Goal: Information Seeking & Learning: Learn about a topic

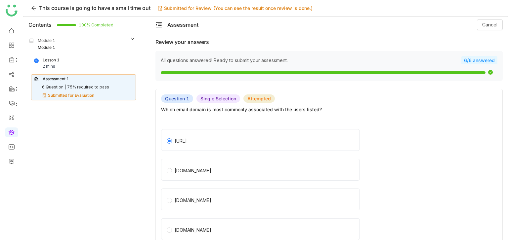
scroll to position [792, 0]
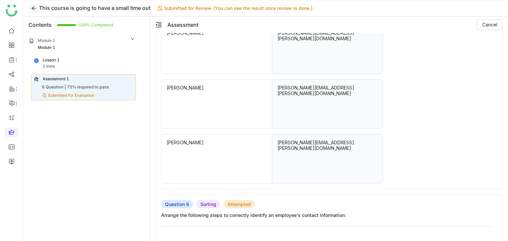
click at [31, 8] on icon at bounding box center [33, 8] width 5 height 5
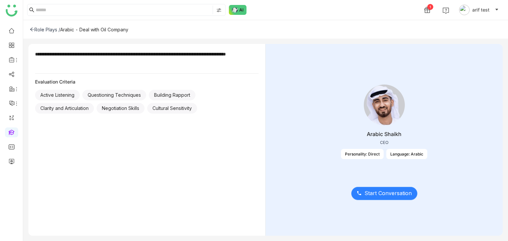
click at [376, 189] on span "Start Conversation" at bounding box center [387, 193] width 47 height 8
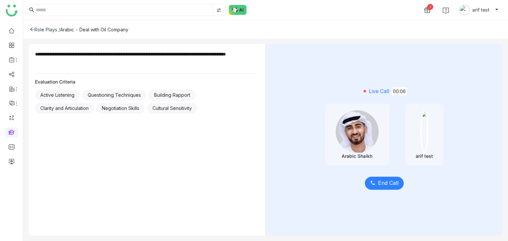
click at [379, 184] on span "End Call" at bounding box center [388, 183] width 20 height 8
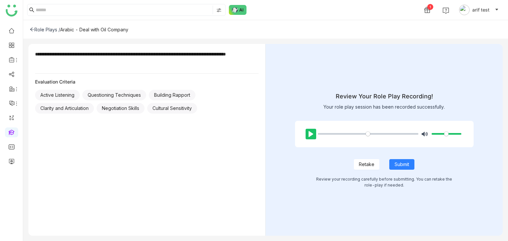
click at [305, 135] on button "Pause Play" at bounding box center [310, 134] width 11 height 11
type input "*****"
click at [370, 166] on span "Retake" at bounding box center [367, 164] width 16 height 7
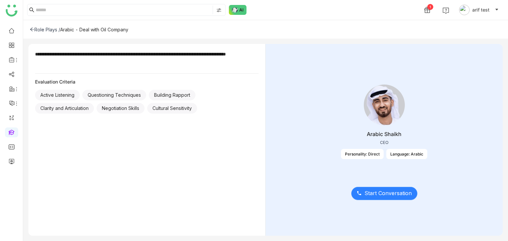
click at [382, 195] on span "Start Conversation" at bounding box center [387, 193] width 47 height 8
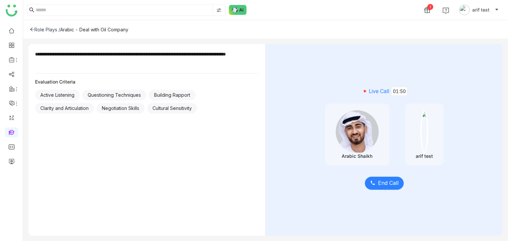
click at [382, 185] on span "End Call" at bounding box center [388, 183] width 20 height 8
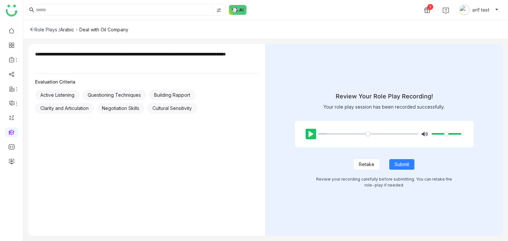
click at [307, 134] on button "Pause Play" at bounding box center [310, 134] width 11 height 11
click at [356, 133] on input "Seek" at bounding box center [368, 134] width 101 height 6
click at [367, 135] on input "Seek" at bounding box center [368, 134] width 101 height 6
click at [378, 135] on input "Seek" at bounding box center [368, 134] width 101 height 6
click at [390, 134] on input "Seek" at bounding box center [368, 134] width 101 height 6
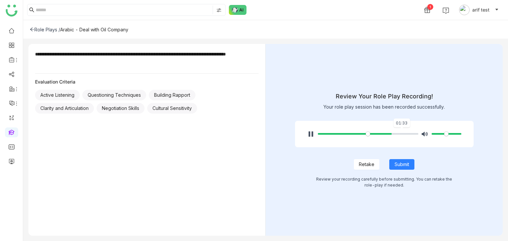
click at [402, 134] on input "Seek" at bounding box center [368, 134] width 101 height 6
click at [370, 163] on span "Retake" at bounding box center [367, 164] width 16 height 7
type input "*****"
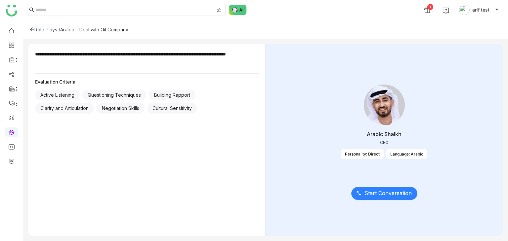
click at [372, 193] on span "Start Conversation" at bounding box center [387, 193] width 47 height 8
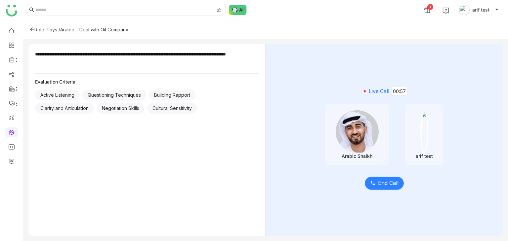
click at [389, 184] on span "End Call" at bounding box center [388, 183] width 20 height 8
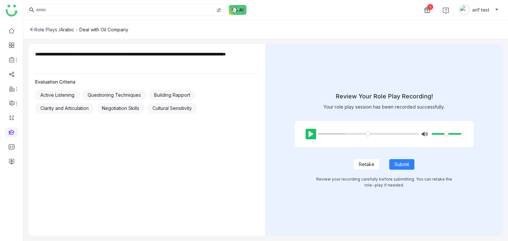
click at [312, 132] on button "Pause Play" at bounding box center [310, 134] width 11 height 11
click at [390, 133] on input "Seek" at bounding box center [368, 134] width 101 height 6
click at [384, 135] on input "Seek" at bounding box center [368, 134] width 101 height 6
click at [365, 134] on input "Seek" at bounding box center [368, 134] width 101 height 6
click at [349, 135] on input "Seek" at bounding box center [368, 134] width 101 height 6
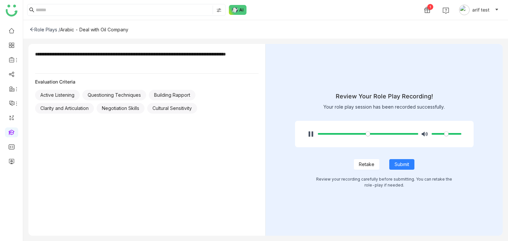
type input "***"
click at [362, 166] on span "Retake" at bounding box center [367, 164] width 16 height 7
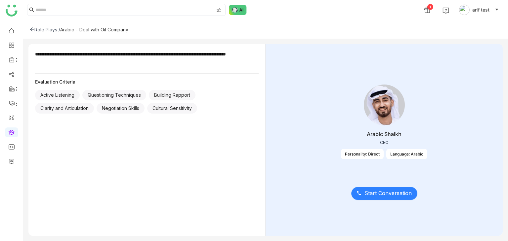
click at [382, 195] on span "Start Conversation" at bounding box center [387, 193] width 47 height 8
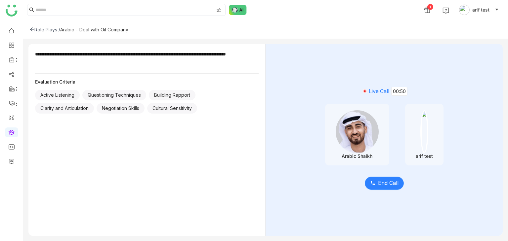
click at [394, 183] on span "End Call" at bounding box center [388, 183] width 20 height 8
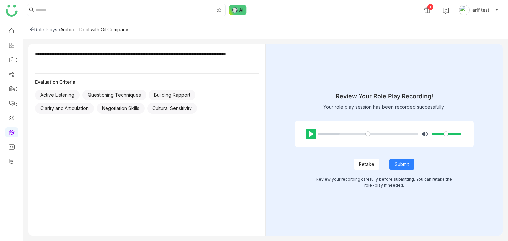
click at [309, 130] on button "Pause Play" at bounding box center [310, 134] width 11 height 11
click at [313, 130] on button "Pause Play" at bounding box center [310, 134] width 11 height 11
click at [312, 133] on button "Pause Play" at bounding box center [310, 134] width 11 height 11
type input "****"
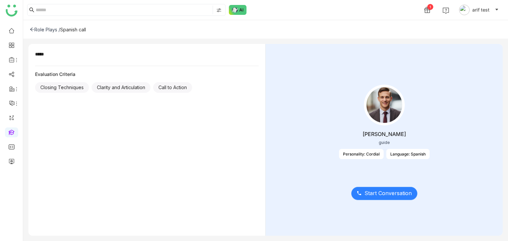
click at [399, 196] on span "Start Conversation" at bounding box center [387, 193] width 47 height 8
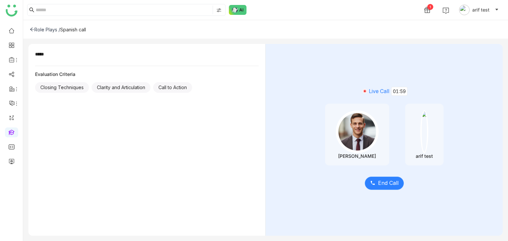
click at [378, 182] on span "End Call" at bounding box center [388, 183] width 20 height 8
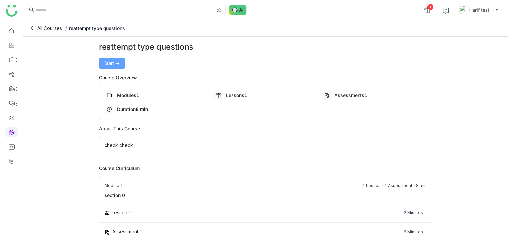
click at [115, 63] on span "Start ->" at bounding box center [112, 63] width 16 height 7
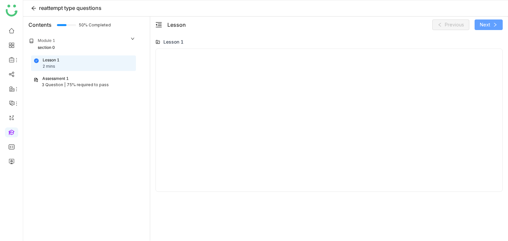
click at [489, 28] on button "Next" at bounding box center [488, 24] width 28 height 11
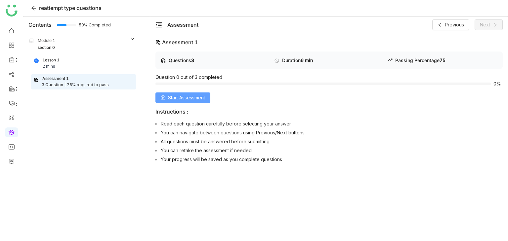
click at [181, 97] on span "Start Assessment" at bounding box center [186, 97] width 37 height 7
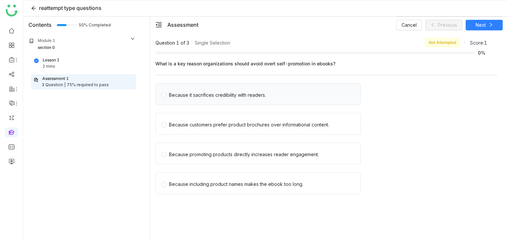
click at [189, 96] on div "Because it sacrifices credibility with readers." at bounding box center [217, 95] width 97 height 7
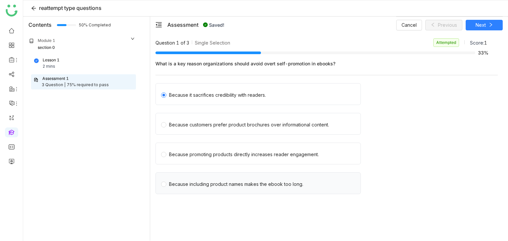
drag, startPoint x: 244, startPoint y: 176, endPoint x: 244, endPoint y: 181, distance: 4.3
click at [244, 177] on div "Because including product names makes the ebook too long." at bounding box center [257, 184] width 205 height 22
click at [245, 181] on div "Because including product names makes the ebook too long." at bounding box center [236, 184] width 134 height 7
click at [495, 24] on button "Next" at bounding box center [483, 25] width 37 height 11
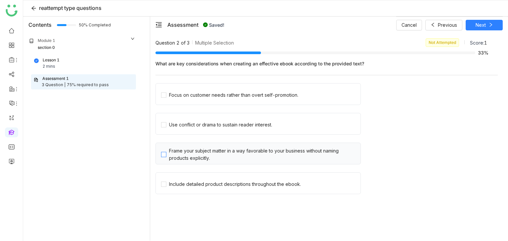
click at [203, 155] on div "Frame your subject matter in a way favorable to your business without naming pr…" at bounding box center [263, 154] width 189 height 15
click at [480, 24] on div "Cancel Saving... Saving..." at bounding box center [449, 25] width 106 height 17
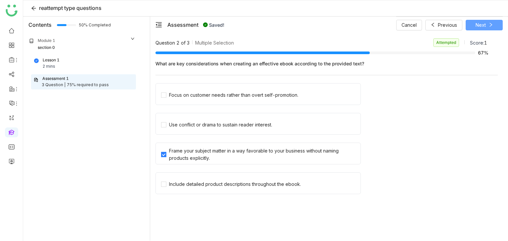
click at [480, 24] on span "Next" at bounding box center [480, 24] width 10 height 7
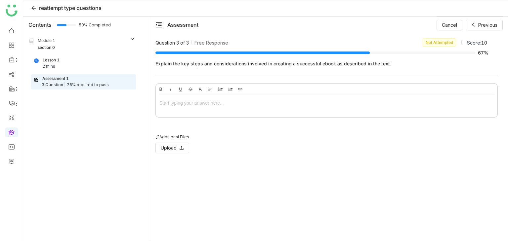
click at [213, 101] on div at bounding box center [326, 102] width 334 height 7
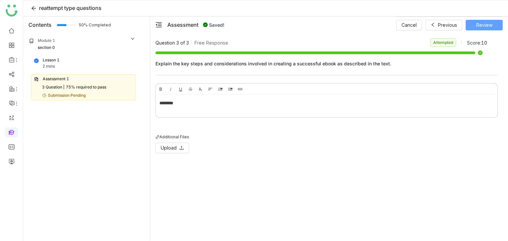
click at [483, 25] on span "Review" at bounding box center [484, 24] width 16 height 7
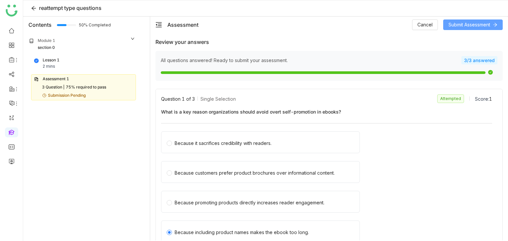
click at [483, 25] on span "Submit Assessment" at bounding box center [469, 24] width 42 height 7
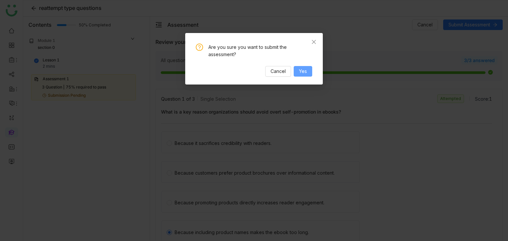
click at [306, 68] on span "Yes" at bounding box center [303, 71] width 8 height 7
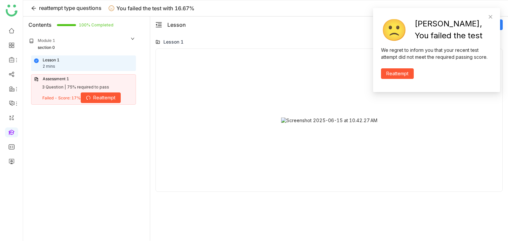
click at [99, 99] on span "Reattempt" at bounding box center [104, 97] width 22 height 7
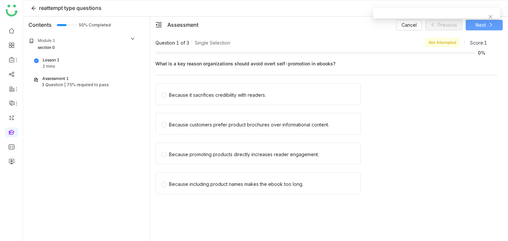
click at [485, 27] on span "Next" at bounding box center [480, 24] width 10 height 7
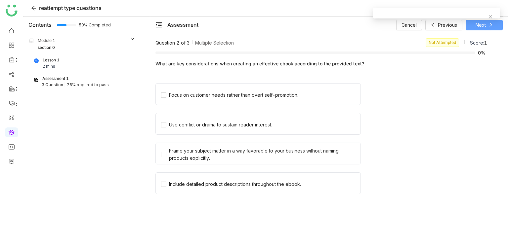
click at [485, 27] on span "Next" at bounding box center [480, 24] width 10 height 7
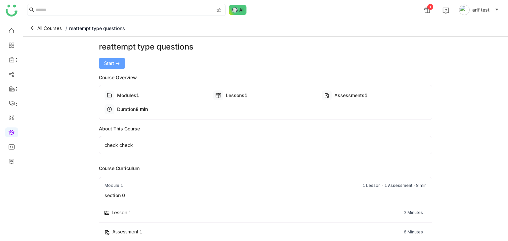
click at [115, 61] on span "Start ->" at bounding box center [112, 63] width 16 height 7
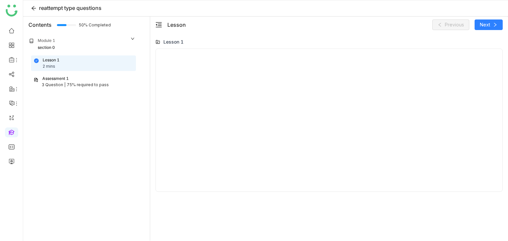
click at [105, 85] on div "75% required to pass" at bounding box center [88, 85] width 42 height 6
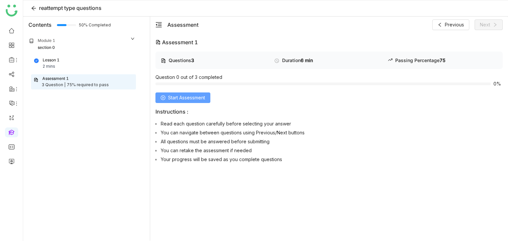
click at [181, 101] on span "Start Assessment" at bounding box center [186, 97] width 37 height 7
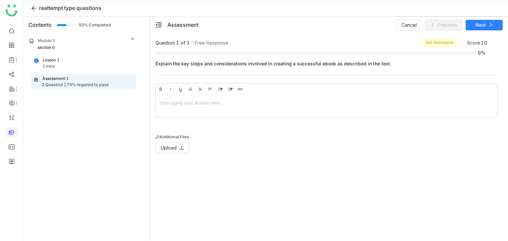
click at [239, 108] on div at bounding box center [326, 105] width 341 height 20
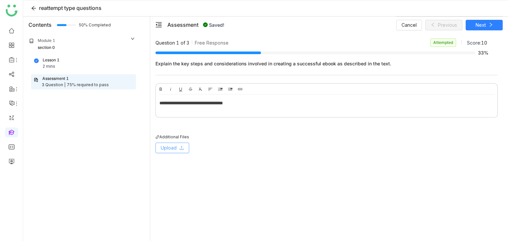
click at [175, 148] on span "Upload" at bounding box center [169, 147] width 16 height 7
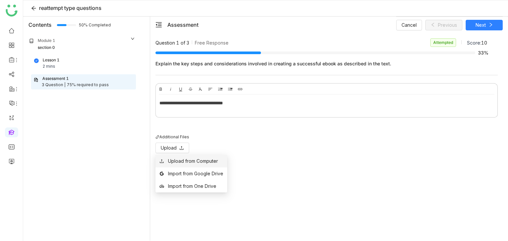
click at [175, 160] on div "Upload from Computer" at bounding box center [193, 161] width 50 height 7
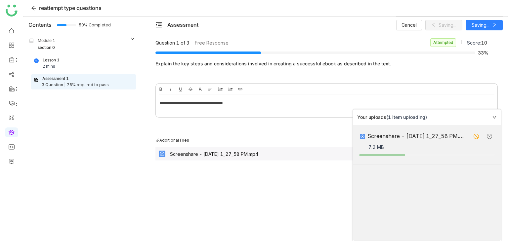
click at [495, 115] on icon at bounding box center [494, 117] width 5 height 5
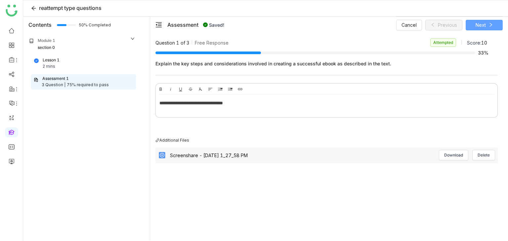
click at [487, 27] on button "Next" at bounding box center [483, 25] width 37 height 11
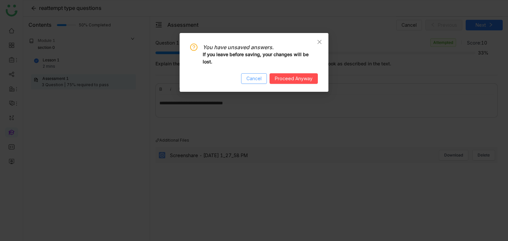
click at [251, 80] on span "Cancel" at bounding box center [253, 78] width 15 height 7
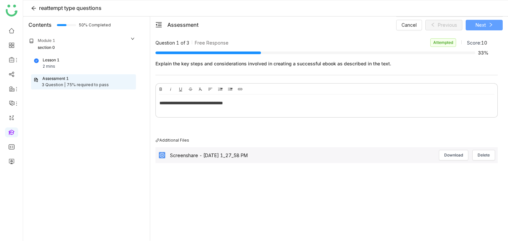
click at [484, 27] on span "Next" at bounding box center [480, 24] width 10 height 7
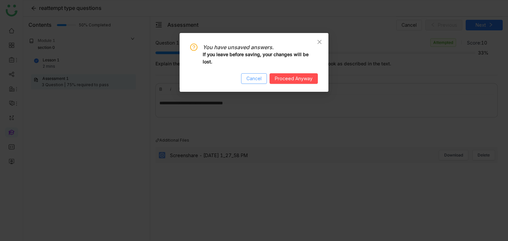
click at [263, 77] on button "Cancel" at bounding box center [254, 78] width 26 height 11
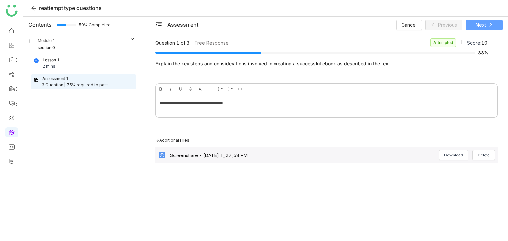
click at [492, 25] on icon at bounding box center [490, 24] width 5 height 5
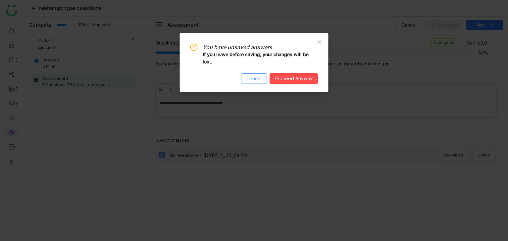
click at [258, 80] on span "Cancel" at bounding box center [253, 78] width 15 height 7
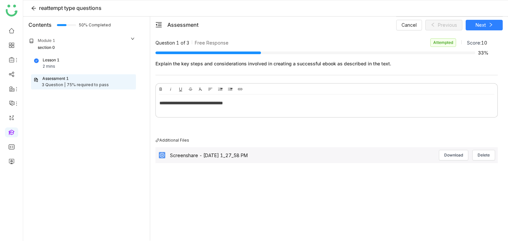
click at [265, 110] on div "**********" at bounding box center [326, 105] width 341 height 20
click at [481, 29] on button "Next" at bounding box center [483, 25] width 37 height 11
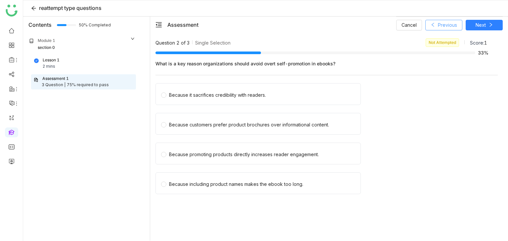
click at [434, 26] on icon at bounding box center [432, 24] width 5 height 5
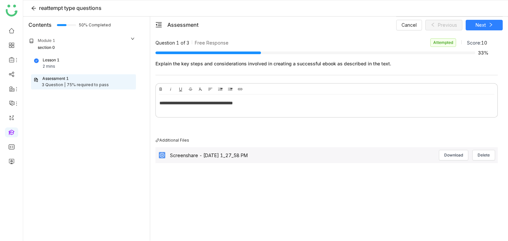
click at [311, 105] on div "**********" at bounding box center [326, 102] width 334 height 7
click at [486, 156] on span "Delete" at bounding box center [483, 155] width 12 height 6
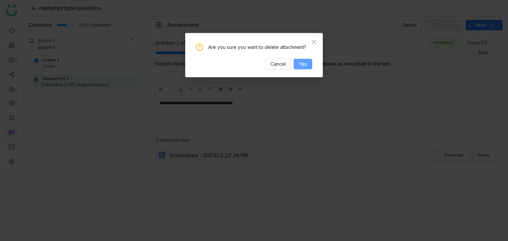
click at [304, 63] on span "Yes" at bounding box center [303, 63] width 8 height 7
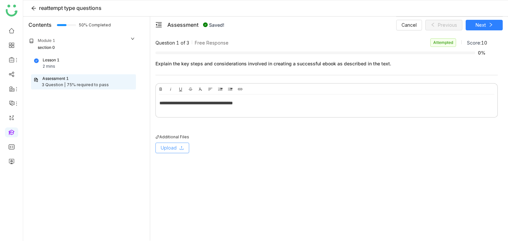
click at [182, 146] on icon at bounding box center [181, 148] width 5 height 5
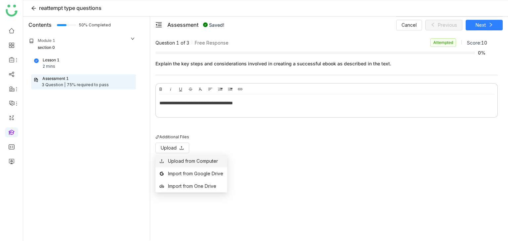
click at [182, 161] on div "Upload from Computer" at bounding box center [193, 161] width 50 height 7
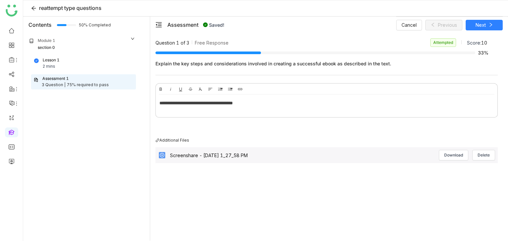
click at [494, 117] on div at bounding box center [326, 115] width 342 height 3
click at [481, 25] on span "Next" at bounding box center [480, 24] width 10 height 7
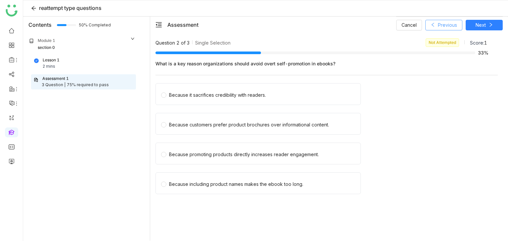
click at [457, 23] on button "Previous" at bounding box center [443, 25] width 37 height 11
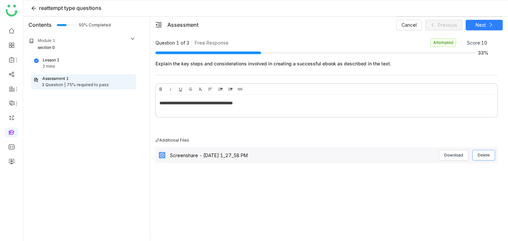
click at [489, 155] on span "Delete" at bounding box center [483, 155] width 12 height 6
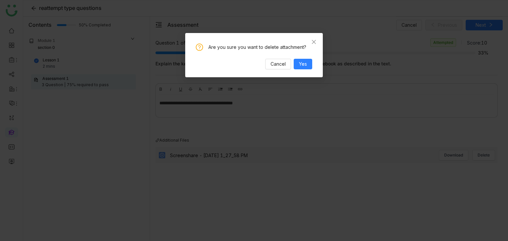
click at [304, 71] on div "Are you sure you want to delete attachment? Cancel Yes" at bounding box center [253, 55] width 137 height 44
click at [305, 66] on span "Yes" at bounding box center [303, 63] width 8 height 7
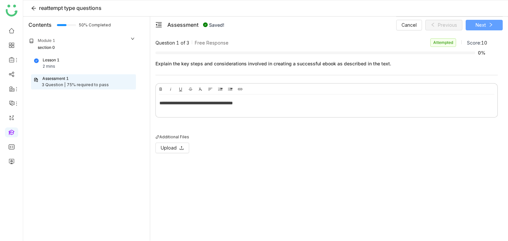
click at [493, 24] on button "Next" at bounding box center [483, 25] width 37 height 11
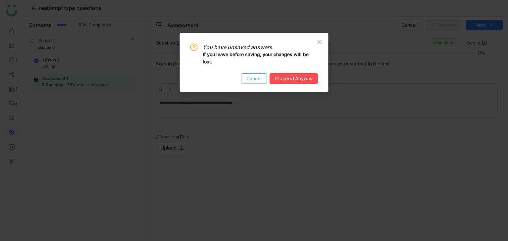
click at [253, 79] on span "Cancel" at bounding box center [253, 78] width 15 height 7
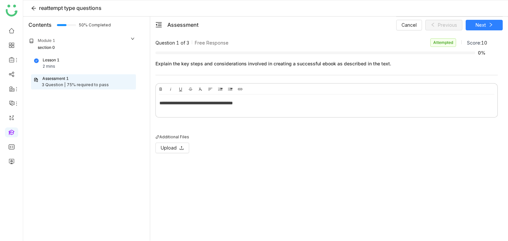
drag, startPoint x: 192, startPoint y: 138, endPoint x: 159, endPoint y: 131, distance: 33.2
click at [159, 131] on div "**********" at bounding box center [326, 126] width 342 height 87
click at [300, 160] on div "Additional Files Upload" at bounding box center [326, 148] width 342 height 29
click at [488, 27] on span at bounding box center [490, 24] width 5 height 5
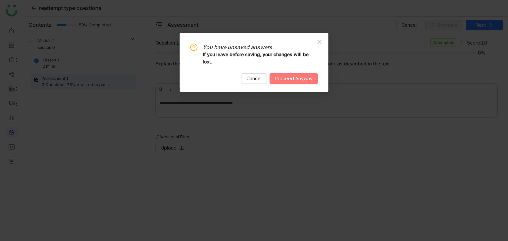
click at [303, 82] on span "Proceed Anyway" at bounding box center [294, 78] width 38 height 7
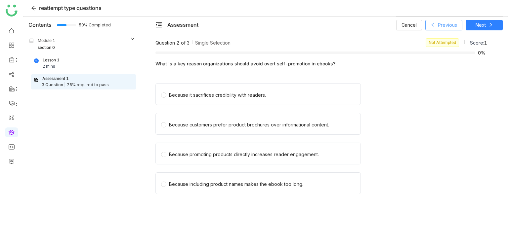
click at [444, 29] on button "Previous" at bounding box center [443, 25] width 37 height 11
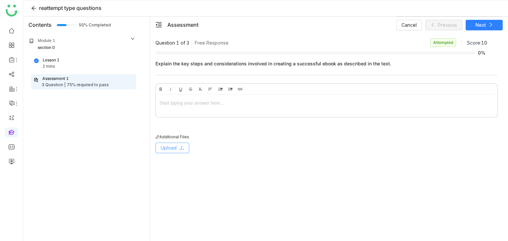
click at [179, 143] on button "Upload" at bounding box center [172, 148] width 34 height 11
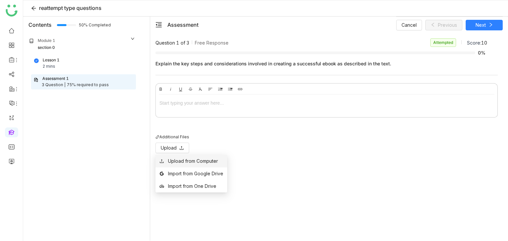
click at [192, 159] on div "Upload from Computer" at bounding box center [193, 161] width 50 height 7
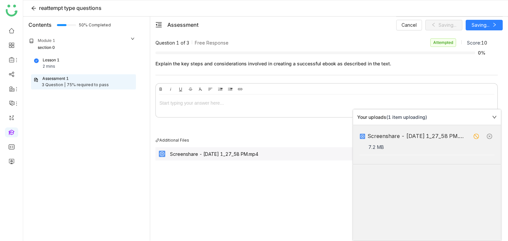
click at [496, 116] on icon at bounding box center [494, 117] width 4 height 3
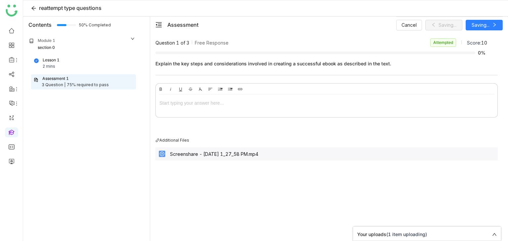
click at [295, 101] on div at bounding box center [326, 102] width 334 height 7
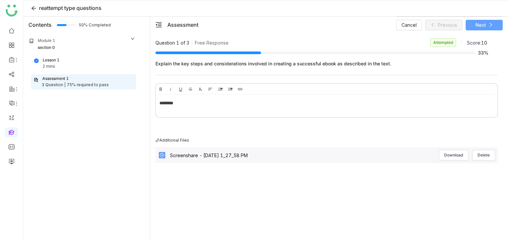
click at [488, 22] on icon at bounding box center [490, 24] width 5 height 5
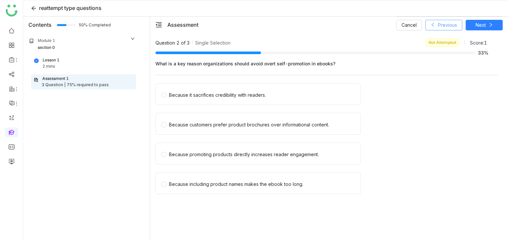
click at [454, 22] on span "Previous" at bounding box center [447, 24] width 19 height 7
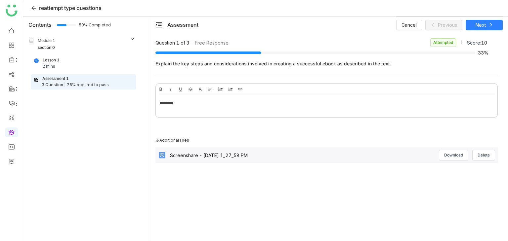
drag, startPoint x: 238, startPoint y: 107, endPoint x: 182, endPoint y: 105, distance: 55.6
click at [182, 105] on div "********" at bounding box center [326, 105] width 341 height 20
drag, startPoint x: 182, startPoint y: 105, endPoint x: 141, endPoint y: 105, distance: 41.0
click at [141, 105] on div "Contents 50% Completed Module 1 section 0 Lesson 1 2 mins Assessment 1 3 Questi…" at bounding box center [265, 129] width 485 height 224
click at [473, 154] on div "Download Delete" at bounding box center [467, 155] width 56 height 11
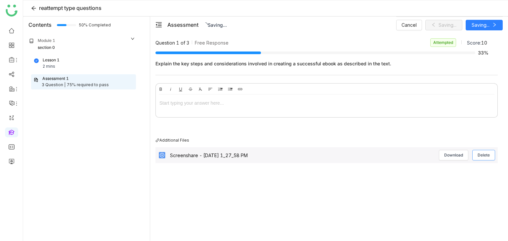
click at [484, 152] on span "Delete" at bounding box center [483, 155] width 12 height 6
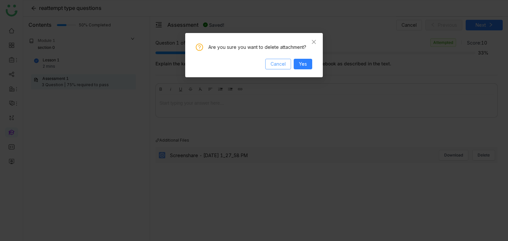
click at [279, 63] on span "Cancel" at bounding box center [277, 63] width 15 height 7
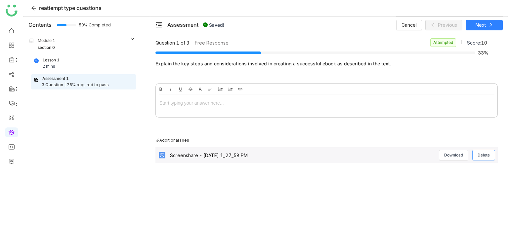
click at [482, 158] on button "Delete" at bounding box center [483, 155] width 23 height 11
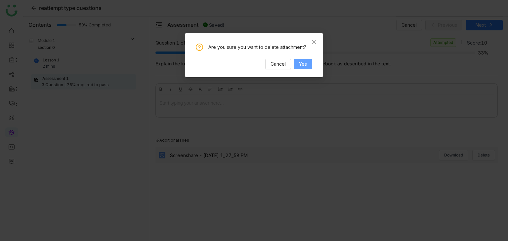
click at [305, 66] on span "Yes" at bounding box center [303, 63] width 8 height 7
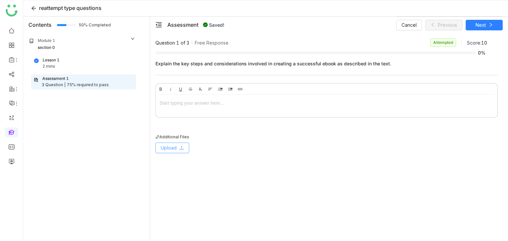
click at [172, 143] on button "Upload" at bounding box center [172, 148] width 34 height 11
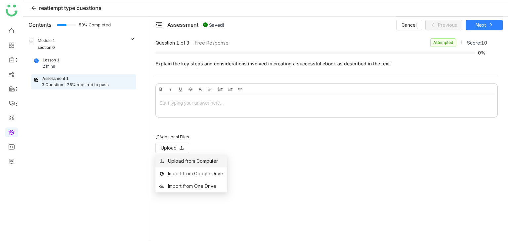
click at [181, 163] on div "Upload from Computer" at bounding box center [193, 161] width 50 height 7
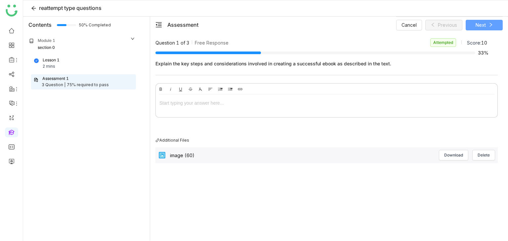
click at [488, 25] on icon at bounding box center [490, 24] width 5 height 5
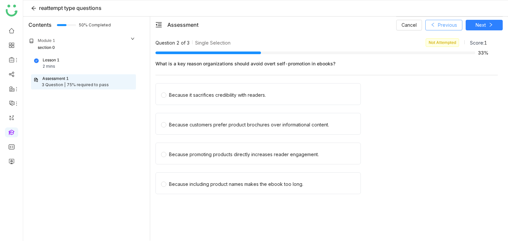
click at [458, 23] on button "Previous" at bounding box center [443, 25] width 37 height 11
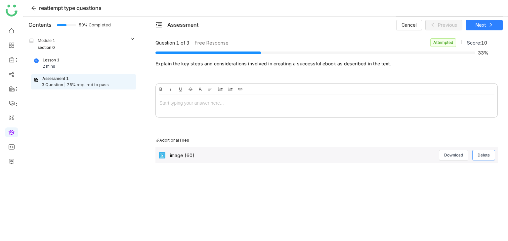
click at [495, 155] on div "image (60) Download Delete" at bounding box center [326, 155] width 342 height 16
click at [489, 154] on span "Delete" at bounding box center [483, 155] width 12 height 6
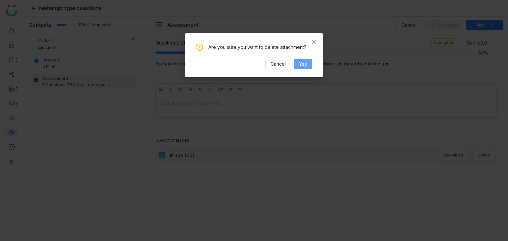
click at [297, 65] on button "Yes" at bounding box center [302, 64] width 19 height 11
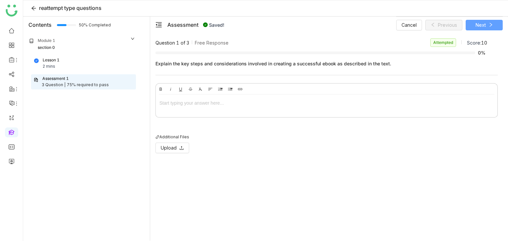
click at [498, 25] on button "Next" at bounding box center [483, 25] width 37 height 11
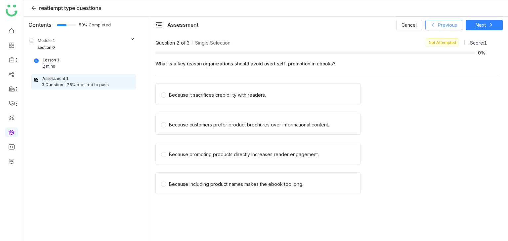
click at [442, 26] on span "Previous" at bounding box center [447, 24] width 19 height 7
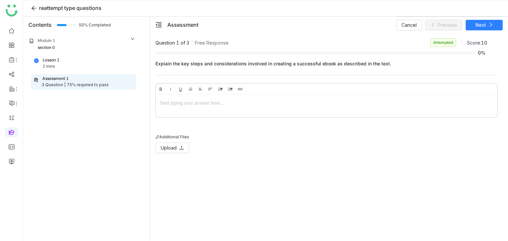
click at [195, 104] on div at bounding box center [326, 102] width 334 height 7
click at [221, 146] on div "Additional Files Upload" at bounding box center [326, 147] width 342 height 26
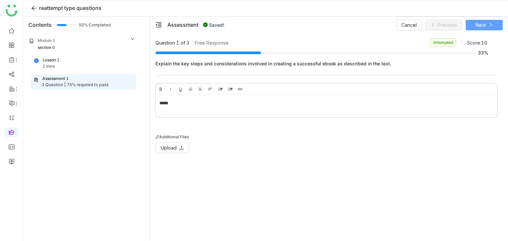
click at [483, 28] on span "Next" at bounding box center [480, 24] width 10 height 7
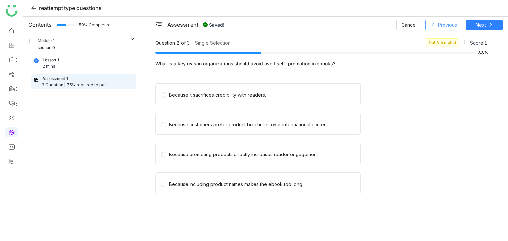
click at [450, 24] on span "Previous" at bounding box center [447, 24] width 19 height 7
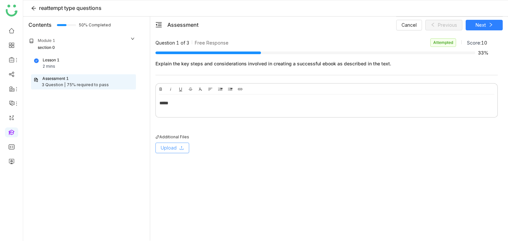
click at [183, 144] on button "Upload" at bounding box center [172, 148] width 34 height 11
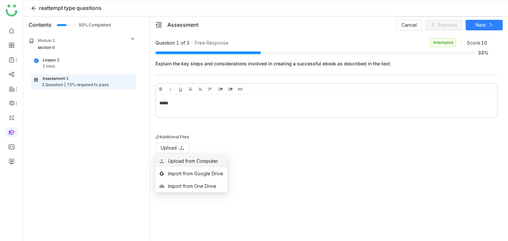
click at [193, 160] on div "Upload from Computer" at bounding box center [193, 161] width 50 height 7
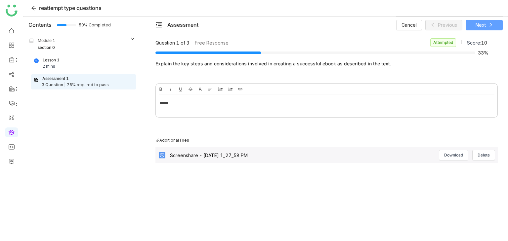
click at [489, 27] on span at bounding box center [490, 24] width 5 height 5
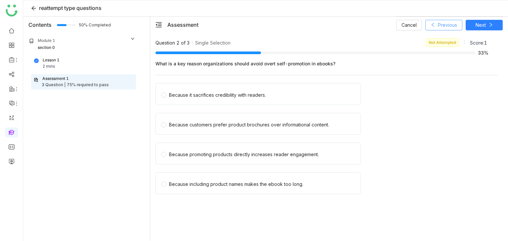
click at [449, 28] on span "Previous" at bounding box center [447, 24] width 19 height 7
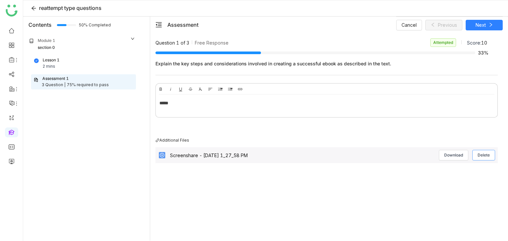
click at [482, 154] on span "Delete" at bounding box center [483, 155] width 12 height 6
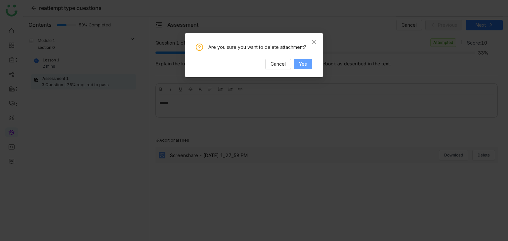
click at [309, 67] on button "Yes" at bounding box center [302, 64] width 19 height 11
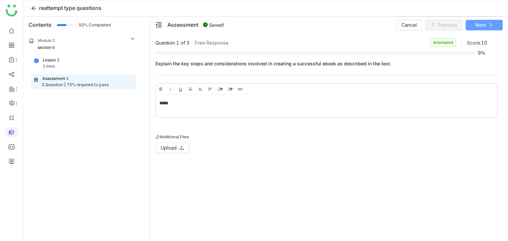
click at [489, 25] on icon at bounding box center [490, 24] width 5 height 5
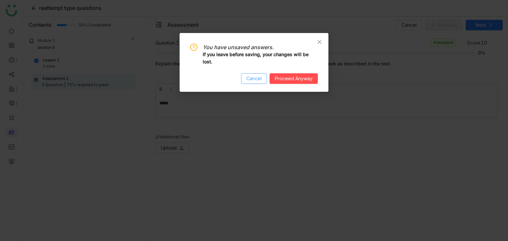
click at [259, 82] on span "Cancel" at bounding box center [253, 78] width 15 height 7
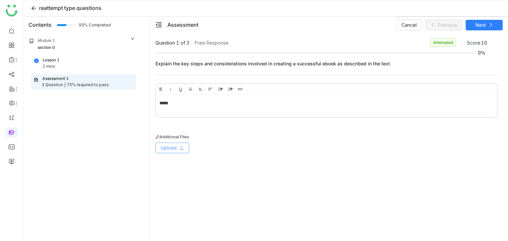
click at [187, 152] on button "Upload" at bounding box center [172, 148] width 34 height 11
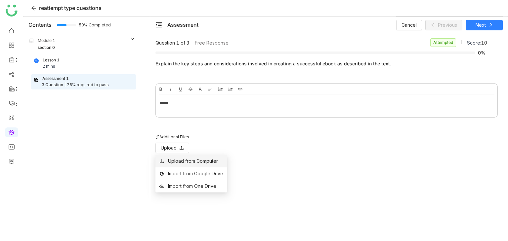
click at [215, 165] on li "Upload from Computer" at bounding box center [191, 161] width 72 height 13
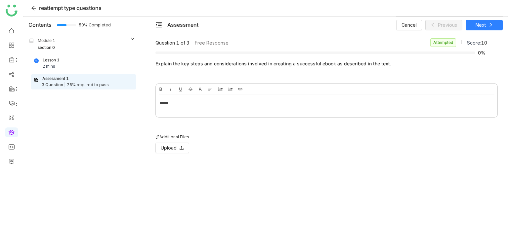
click at [120, 33] on div "Module 1 section 0" at bounding box center [81, 44] width 115 height 22
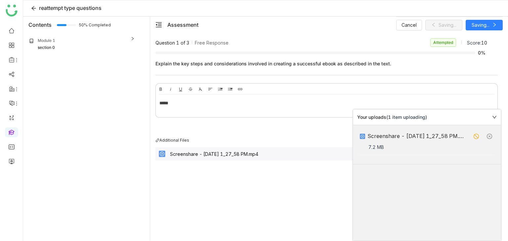
click at [496, 116] on icon at bounding box center [494, 117] width 4 height 3
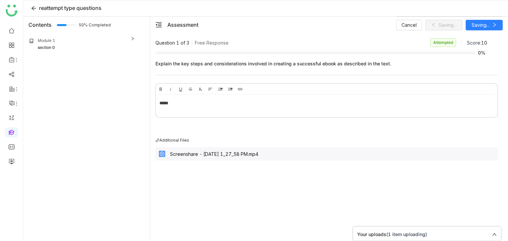
click at [132, 36] on div "Module 1 section 0" at bounding box center [82, 44] width 110 height 17
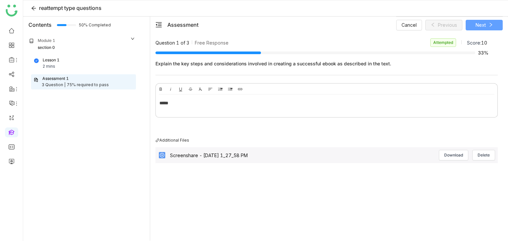
click at [475, 24] on span "Next" at bounding box center [480, 24] width 10 height 7
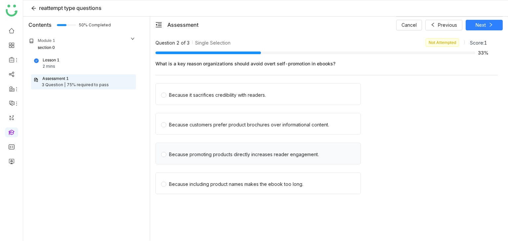
click at [230, 153] on div "Because promoting products directly increases reader engagement." at bounding box center [244, 154] width 150 height 7
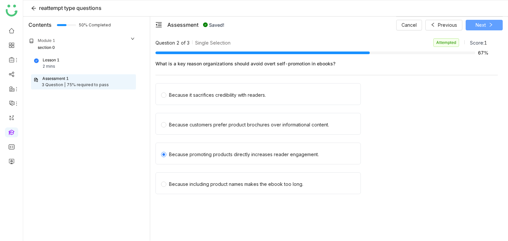
click at [482, 26] on span "Next" at bounding box center [480, 24] width 10 height 7
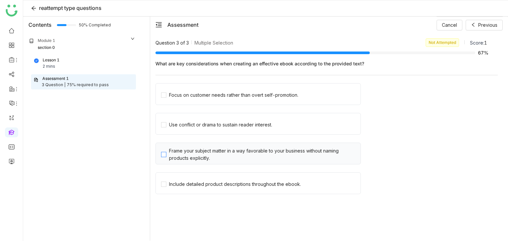
click at [223, 154] on div "Frame your subject matter in a way favorable to your business without naming pr…" at bounding box center [263, 154] width 189 height 15
click at [221, 183] on div "Include detailed product descriptions throughout the ebook." at bounding box center [235, 184] width 132 height 7
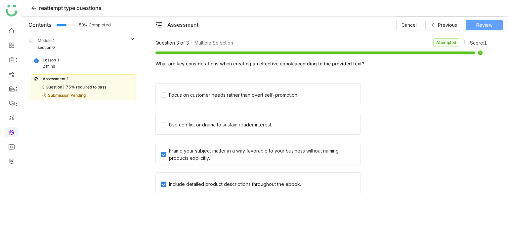
click at [496, 22] on button "Review" at bounding box center [483, 25] width 37 height 11
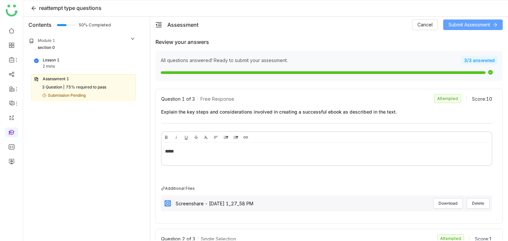
click at [496, 22] on icon at bounding box center [494, 24] width 5 height 5
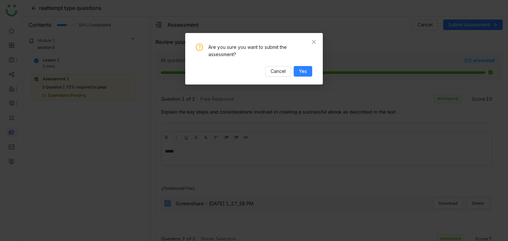
click at [303, 65] on div "Are you sure you want to submit the assessment? Cancel Yes" at bounding box center [254, 60] width 116 height 33
click at [303, 70] on span "Yes" at bounding box center [303, 71] width 8 height 7
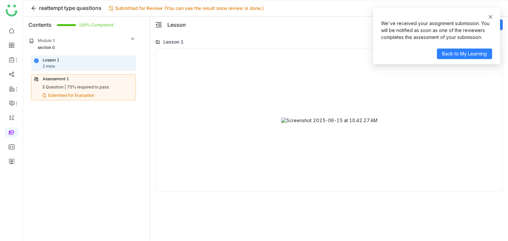
click at [490, 15] on icon at bounding box center [490, 17] width 5 height 5
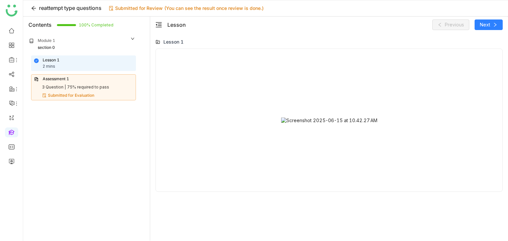
click at [100, 95] on div "Submitted for Evaluation" at bounding box center [87, 96] width 91 height 6
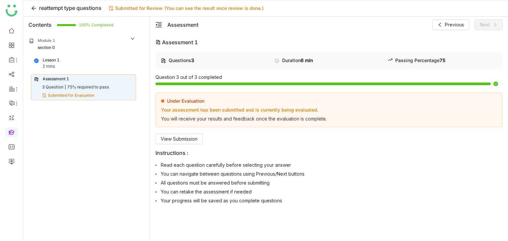
click at [203, 133] on div "Under Evaluation Your assessment has been submitted and is currently being eval…" at bounding box center [328, 119] width 347 height 52
click at [189, 138] on span "View Submission" at bounding box center [179, 139] width 37 height 7
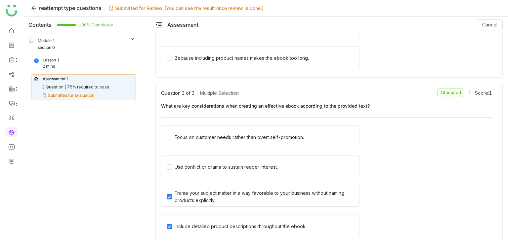
scroll to position [340, 0]
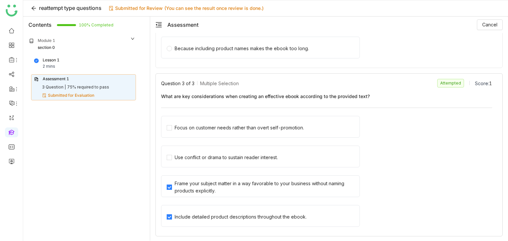
click at [172, 125] on div "Focus on customer needs rather than overt self-promotion." at bounding box center [260, 127] width 199 height 22
click at [171, 128] on div "Focus on customer needs rather than overt self-promotion." at bounding box center [260, 127] width 199 height 22
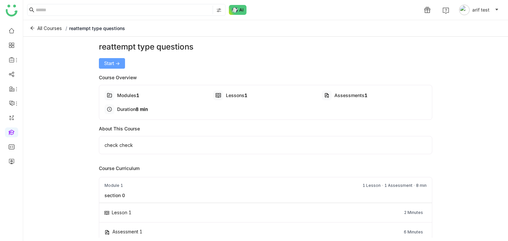
click at [107, 58] on button "Start ->" at bounding box center [112, 63] width 26 height 11
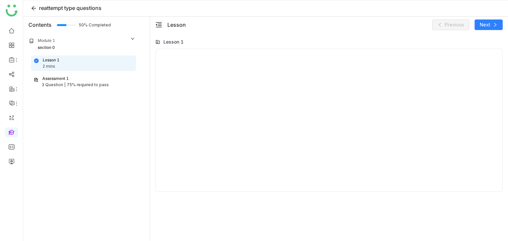
click at [101, 76] on div "Assessment 1" at bounding box center [83, 79] width 99 height 6
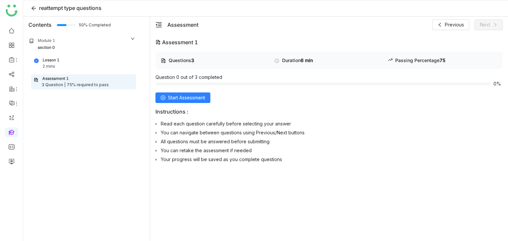
click at [97, 66] on div "Lesson 1 2 mins" at bounding box center [83, 63] width 99 height 13
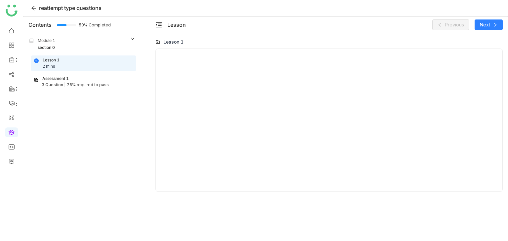
click at [98, 84] on div "75% required to pass" at bounding box center [88, 85] width 42 height 6
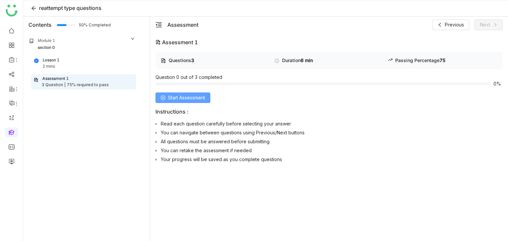
click at [205, 97] on span "Start Assessment" at bounding box center [186, 97] width 37 height 7
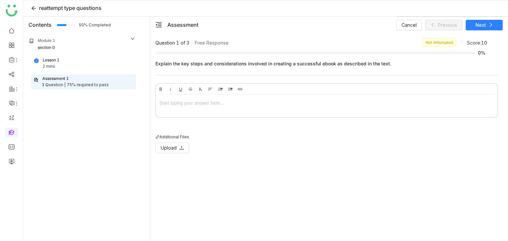
click at [199, 109] on div at bounding box center [326, 105] width 341 height 20
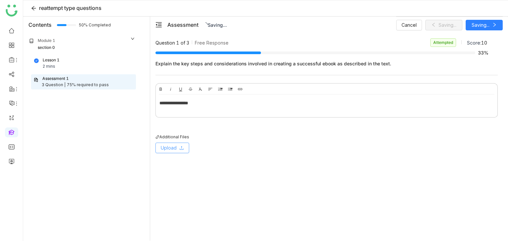
click at [175, 147] on span "Upload" at bounding box center [169, 147] width 16 height 7
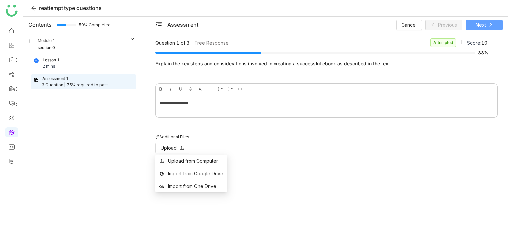
click at [479, 20] on button "Next" at bounding box center [483, 25] width 37 height 11
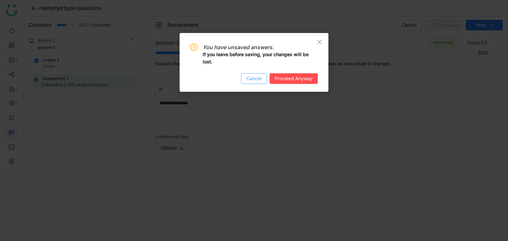
click at [254, 81] on span "Cancel" at bounding box center [253, 78] width 15 height 7
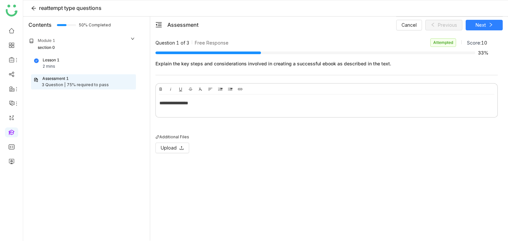
click at [206, 102] on div "**********" at bounding box center [326, 102] width 334 height 7
click at [492, 24] on icon at bounding box center [490, 24] width 5 height 5
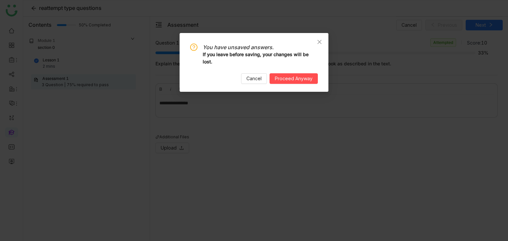
click at [379, 44] on nz-modal-confirm-container "You have unsaved answers. If you leave before saving, your changes will be lost…" at bounding box center [254, 120] width 508 height 241
click at [264, 76] on button "Cancel" at bounding box center [254, 78] width 26 height 11
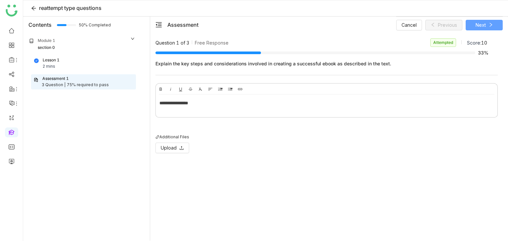
click at [498, 26] on button "Next" at bounding box center [483, 25] width 37 height 11
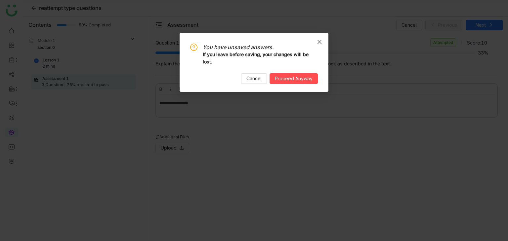
click at [318, 41] on icon "Close" at bounding box center [319, 41] width 5 height 5
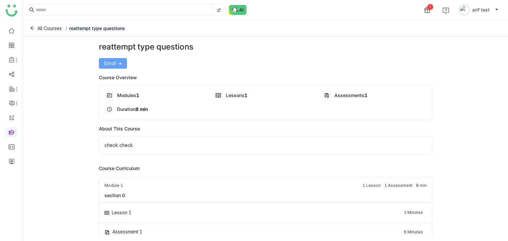
click at [121, 62] on span "Enroll ->" at bounding box center [113, 63] width 18 height 7
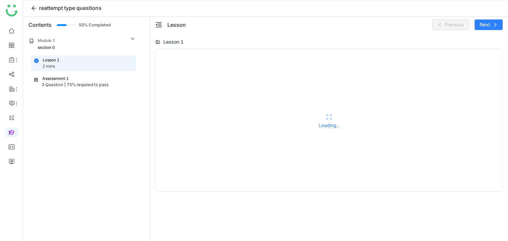
click at [70, 81] on div "Assessment 1" at bounding box center [83, 79] width 99 height 6
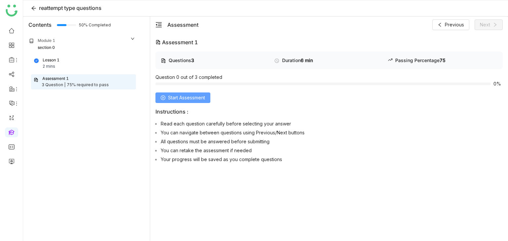
click at [176, 96] on span "Start Assessment" at bounding box center [186, 97] width 37 height 7
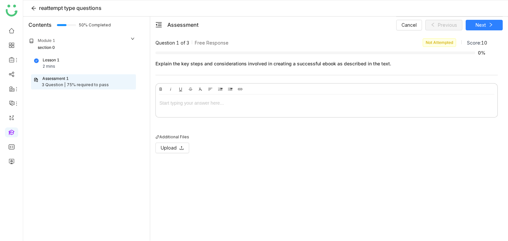
click at [207, 106] on div at bounding box center [326, 102] width 334 height 7
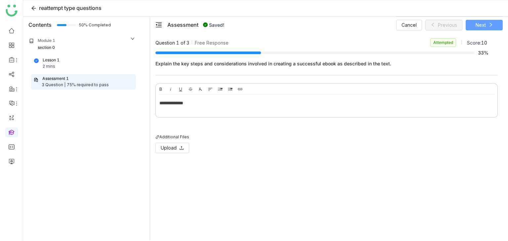
click at [478, 26] on span "Next" at bounding box center [480, 24] width 10 height 7
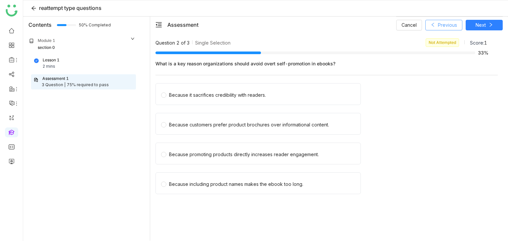
click at [436, 22] on button "Previous" at bounding box center [443, 25] width 37 height 11
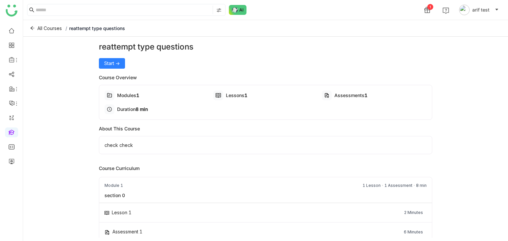
click at [114, 68] on div "reattempt type questions Start -> Course Overview Modules 1 Lessons 1 Assessmen…" at bounding box center [265, 145] width 333 height 209
click at [115, 65] on span "Start ->" at bounding box center [112, 63] width 16 height 7
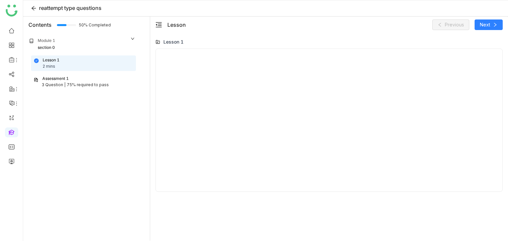
click at [98, 81] on div "Assessment 1" at bounding box center [83, 79] width 99 height 6
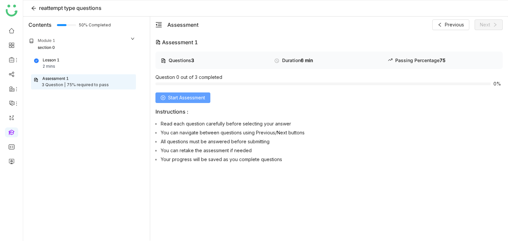
click at [194, 96] on span "Start Assessment" at bounding box center [186, 97] width 37 height 7
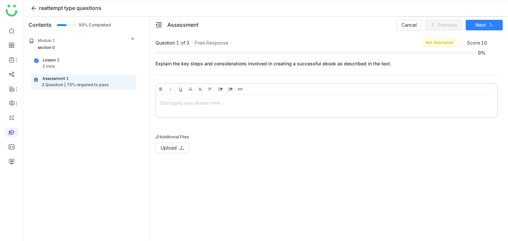
click at [190, 98] on div at bounding box center [326, 105] width 341 height 20
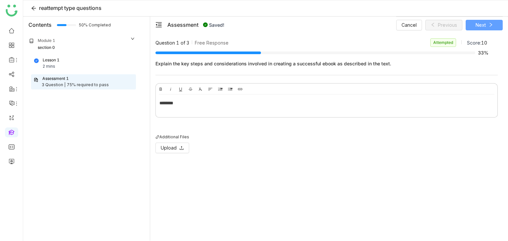
click at [480, 26] on span "Next" at bounding box center [480, 24] width 10 height 7
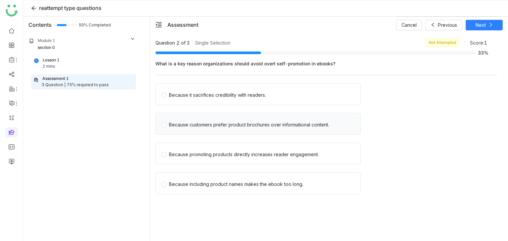
click at [193, 127] on div "Because customers prefer product brochures over informational content." at bounding box center [249, 124] width 160 height 7
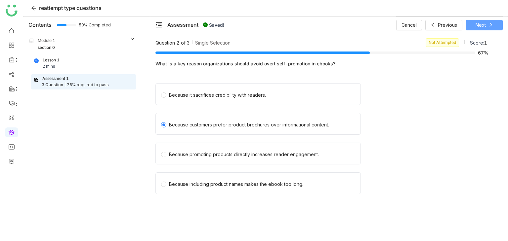
click at [484, 27] on span "Next" at bounding box center [480, 24] width 10 height 7
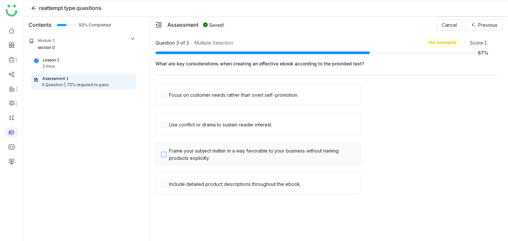
click at [185, 154] on div "Frame your subject matter in a way favorable to your business without naming pr…" at bounding box center [263, 154] width 189 height 15
drag, startPoint x: 187, startPoint y: 183, endPoint x: 285, endPoint y: 143, distance: 105.3
click at [187, 183] on div "Include detailed product descriptions throughout the ebook." at bounding box center [235, 184] width 132 height 7
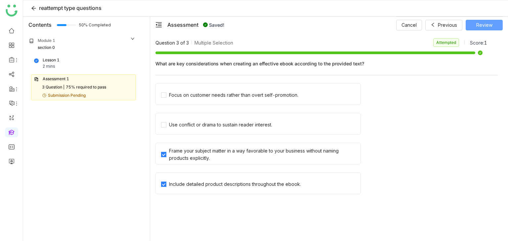
click at [484, 24] on span "Review" at bounding box center [484, 24] width 16 height 7
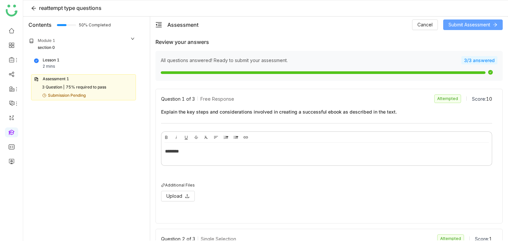
click at [481, 25] on span "Submit Assessment" at bounding box center [469, 24] width 42 height 7
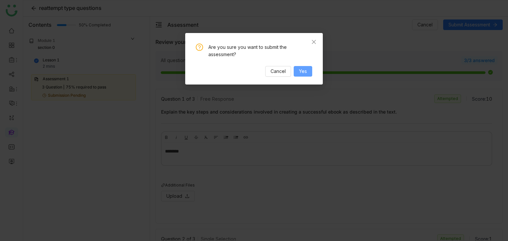
click at [311, 72] on button "Yes" at bounding box center [302, 71] width 19 height 11
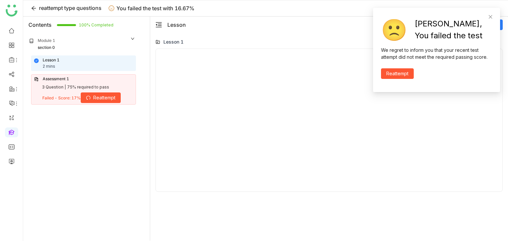
click at [407, 75] on span "Reattempt" at bounding box center [397, 73] width 22 height 7
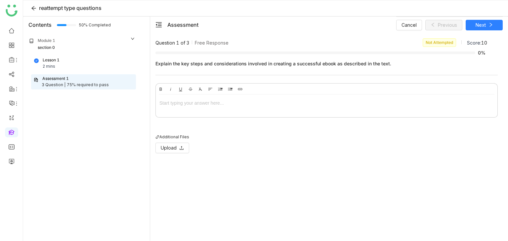
click at [233, 99] on div at bounding box center [326, 102] width 334 height 7
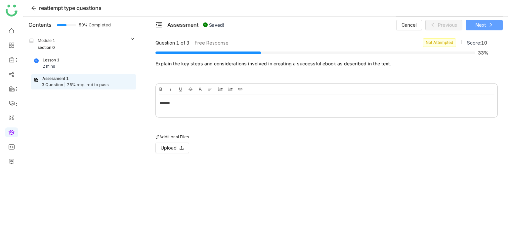
click at [487, 28] on button "Next" at bounding box center [483, 25] width 37 height 11
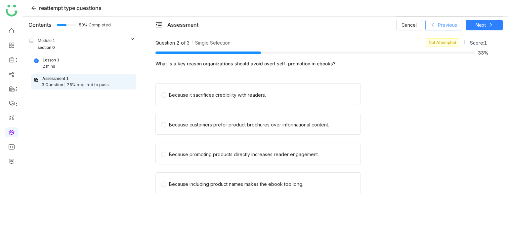
click at [448, 23] on span "Previous" at bounding box center [447, 24] width 19 height 7
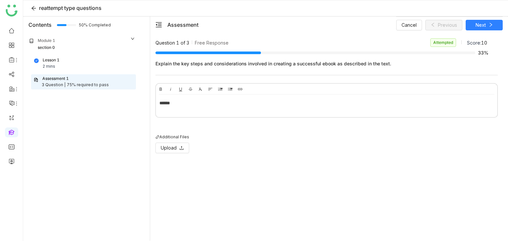
click at [255, 105] on div "******" at bounding box center [326, 102] width 334 height 7
click at [474, 26] on button "Next" at bounding box center [483, 25] width 37 height 11
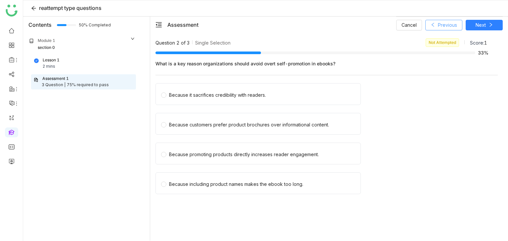
click at [439, 27] on span "Previous" at bounding box center [447, 24] width 19 height 7
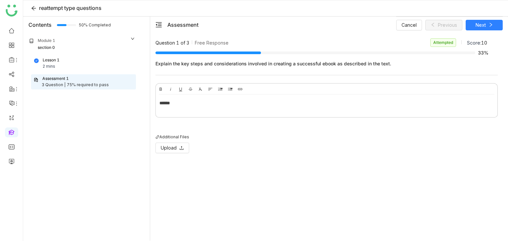
click at [306, 180] on div "Question 1 of 3 Free Response Attempted Score: 10 33% Explain the key steps and…" at bounding box center [328, 139] width 347 height 202
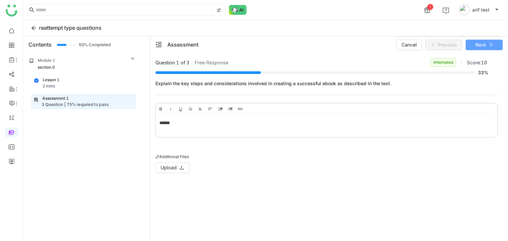
click at [482, 43] on span "Next" at bounding box center [480, 44] width 10 height 7
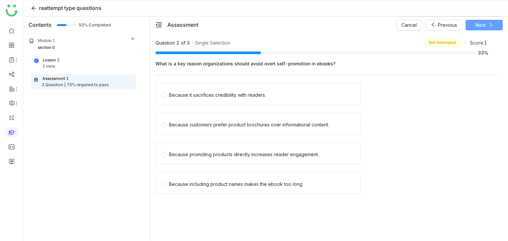
click at [489, 23] on icon at bounding box center [490, 24] width 5 height 5
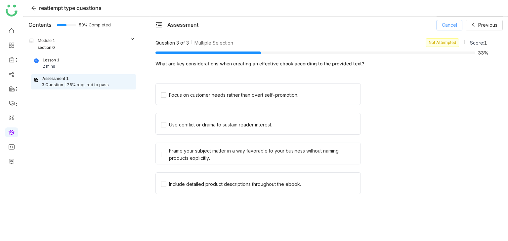
click at [456, 27] on span "Cancel" at bounding box center [449, 24] width 15 height 7
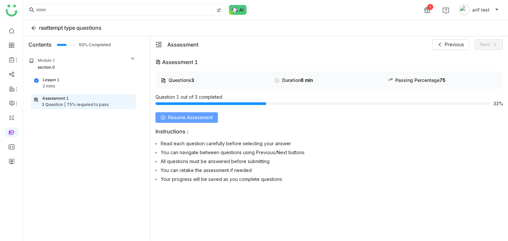
click at [177, 116] on span "Resume Assessment" at bounding box center [190, 117] width 45 height 7
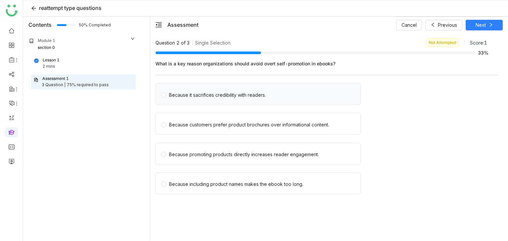
click at [167, 94] on span "Because it sacrifices credibility with readers." at bounding box center [217, 94] width 102 height 9
click at [167, 121] on span "Because customers prefer product brochures over informational content." at bounding box center [248, 123] width 165 height 9
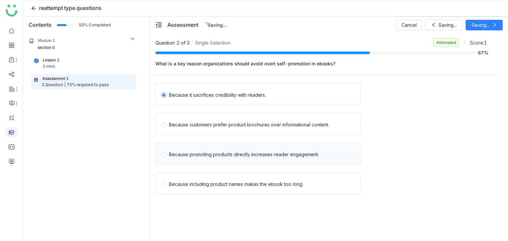
click at [168, 147] on div "Because promoting products directly increases reader engagement." at bounding box center [257, 154] width 205 height 22
click at [159, 124] on div "Because customers prefer product brochures over informational content." at bounding box center [257, 124] width 205 height 22
click at [164, 97] on label "Because it sacrifices credibility with readers." at bounding box center [259, 94] width 197 height 9
click at [493, 25] on button "Next" at bounding box center [483, 25] width 37 height 11
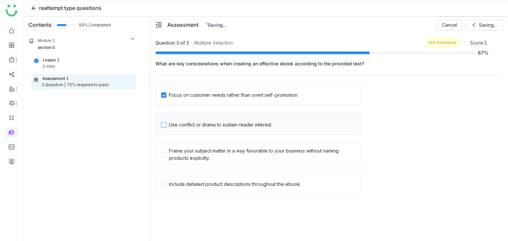
click at [165, 127] on label "Use conflict or drama to sustain reader interest." at bounding box center [260, 123] width 199 height 9
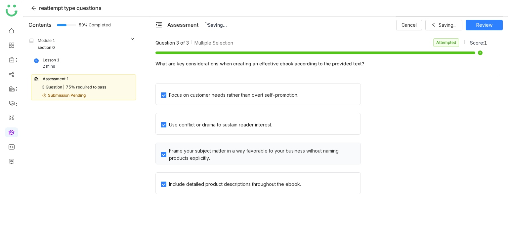
click at [163, 157] on label "Frame your subject matter in a way favorable to your business without naming pr…" at bounding box center [260, 153] width 199 height 17
click at [167, 184] on span "Include detailed product descriptions throughout the ebook." at bounding box center [234, 183] width 137 height 9
click at [166, 185] on span "Include detailed product descriptions throughout the ebook." at bounding box center [234, 183] width 137 height 9
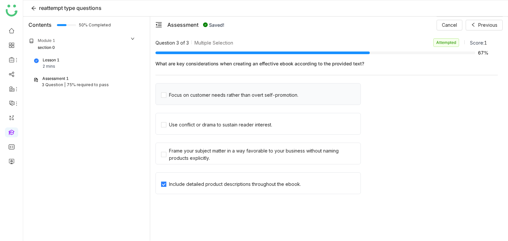
click at [164, 101] on div "Focus on customer needs rather than overt self-promotion." at bounding box center [257, 94] width 205 height 22
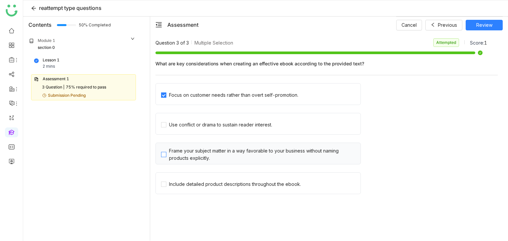
click at [167, 148] on span "Frame your subject matter in a way favorable to your business without naming pr…" at bounding box center [263, 153] width 194 height 17
click at [166, 180] on label "Include detailed product descriptions throughout the ebook." at bounding box center [260, 183] width 199 height 9
click at [167, 126] on span "Use conflict or drama to sustain reader interest." at bounding box center [220, 123] width 108 height 9
click at [162, 127] on label "Use conflict or drama to sustain reader interest." at bounding box center [260, 123] width 199 height 9
click at [162, 91] on label "Focus on customer needs rather than overt self-promotion." at bounding box center [260, 94] width 199 height 9
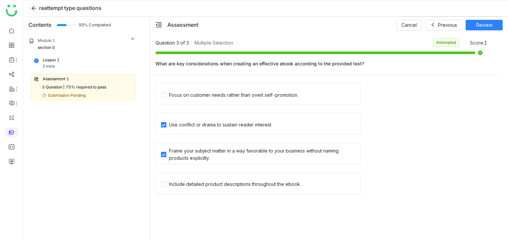
click at [33, 6] on icon at bounding box center [33, 8] width 5 height 5
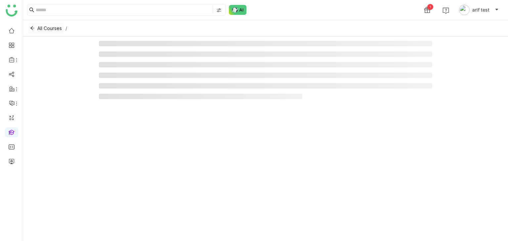
click at [33, 27] on icon at bounding box center [32, 28] width 5 height 5
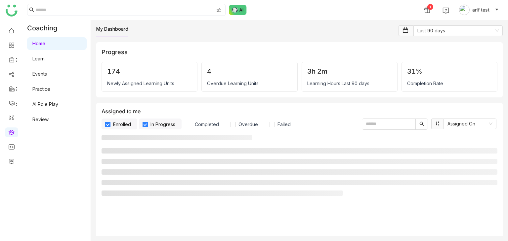
click at [45, 43] on link "Home" at bounding box center [38, 44] width 13 height 6
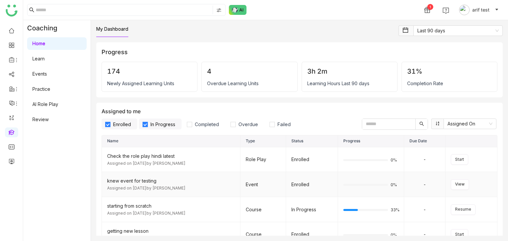
scroll to position [33, 0]
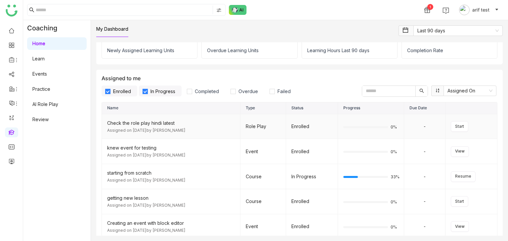
click at [158, 121] on div "Check the role play hindi latest" at bounding box center [171, 123] width 128 height 7
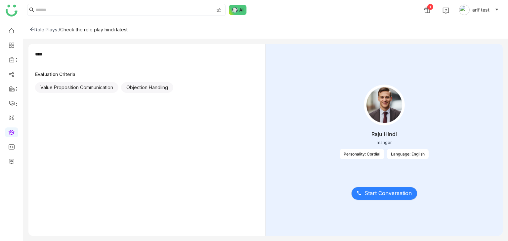
click at [34, 29] on div "Role Plays /" at bounding box center [45, 30] width 30 height 6
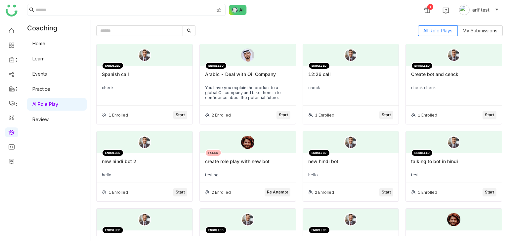
click at [45, 46] on link "Home" at bounding box center [38, 44] width 13 height 6
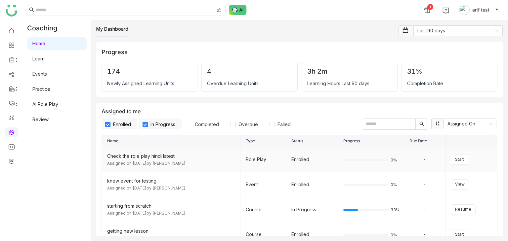
click at [168, 156] on div "Check the role play hindi latest" at bounding box center [171, 156] width 128 height 7
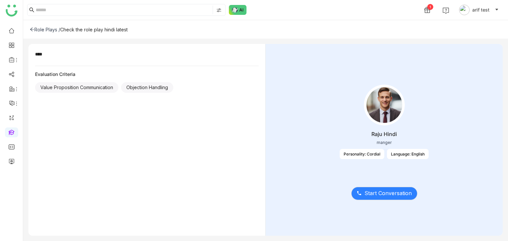
click at [34, 29] on icon at bounding box center [32, 30] width 4 height 4
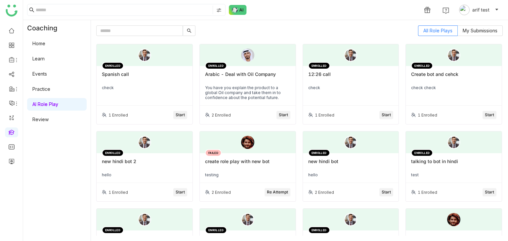
click at [44, 51] on div "Home Learn Events Practice AI Role Play Review" at bounding box center [56, 81] width 67 height 91
click at [45, 46] on link "Home" at bounding box center [38, 44] width 13 height 6
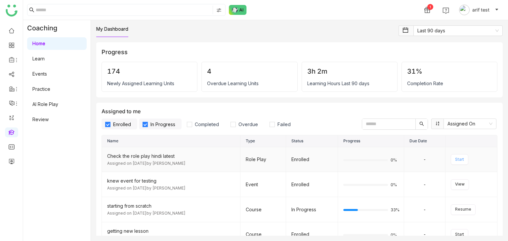
click at [460, 161] on span "Start" at bounding box center [459, 160] width 9 height 6
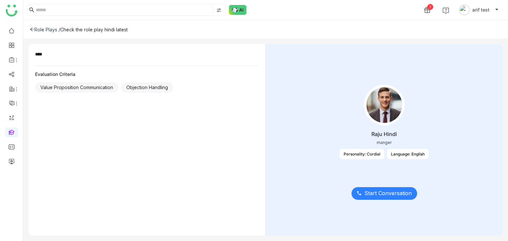
click at [32, 30] on icon at bounding box center [32, 29] width 5 height 5
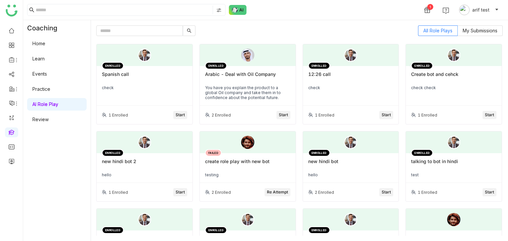
click at [44, 42] on link "Home" at bounding box center [38, 44] width 13 height 6
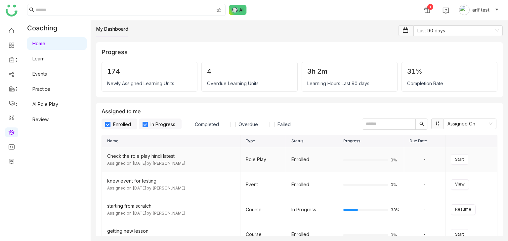
click at [147, 158] on div "Check the role play hindi latest" at bounding box center [171, 156] width 128 height 7
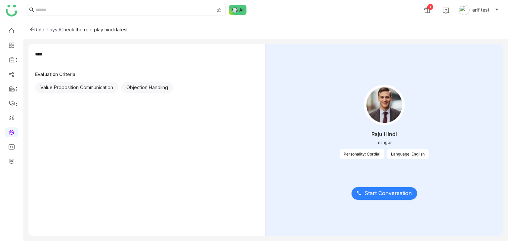
click at [33, 29] on icon at bounding box center [32, 29] width 5 height 5
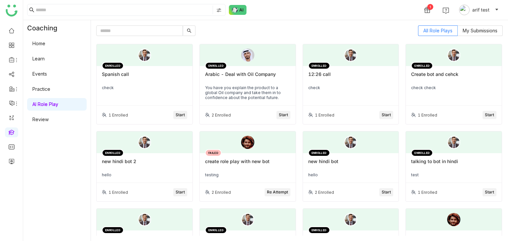
click at [38, 41] on link "Home" at bounding box center [38, 44] width 13 height 6
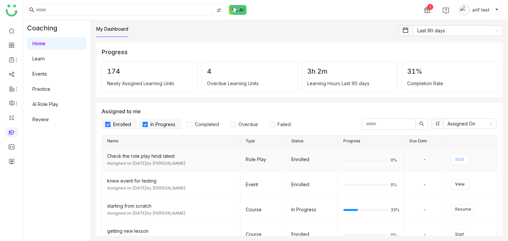
click at [455, 159] on span "Start" at bounding box center [459, 160] width 9 height 6
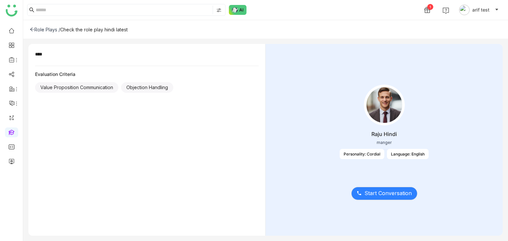
click at [30, 30] on icon at bounding box center [32, 29] width 5 height 5
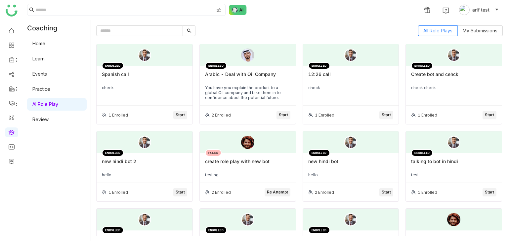
click at [45, 43] on link "Home" at bounding box center [38, 44] width 13 height 6
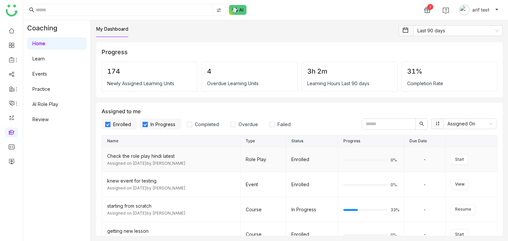
click at [178, 158] on div "Check the role play hindi latest" at bounding box center [171, 156] width 128 height 7
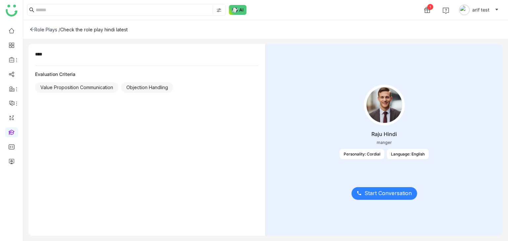
click at [31, 28] on icon at bounding box center [32, 30] width 4 height 4
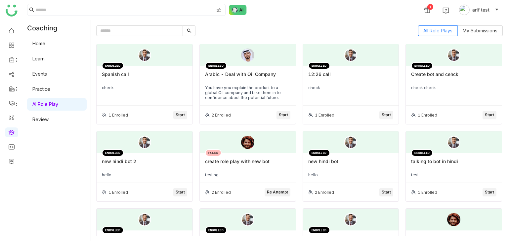
click at [45, 46] on link "Home" at bounding box center [38, 44] width 13 height 6
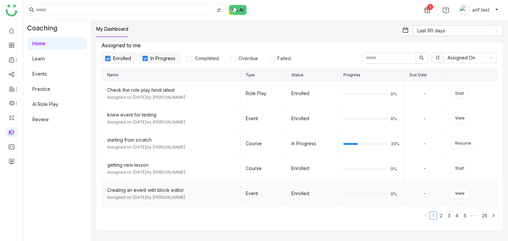
scroll to position [33, 0]
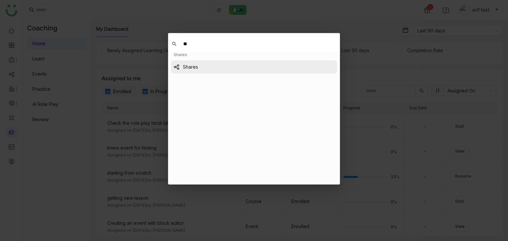
type input "*"
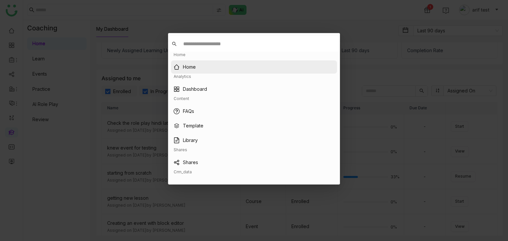
drag, startPoint x: 38, startPoint y: 63, endPoint x: 30, endPoint y: 71, distance: 10.3
click at [38, 64] on nz-modal-container "Home Home Analytics Dashboard Content FAQs Template Library Shares Shares Crm_d…" at bounding box center [254, 120] width 508 height 241
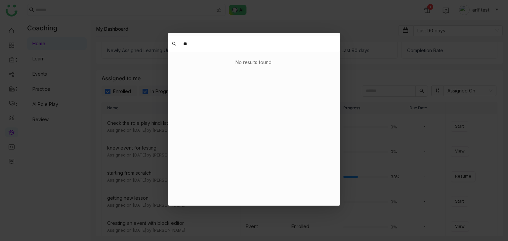
type input "*"
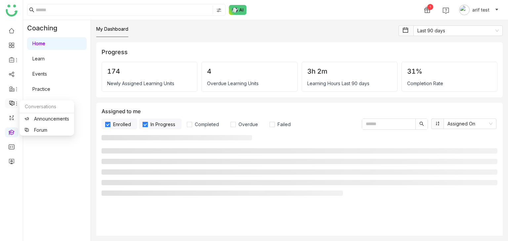
click at [15, 101] on icon at bounding box center [16, 103] width 5 height 5
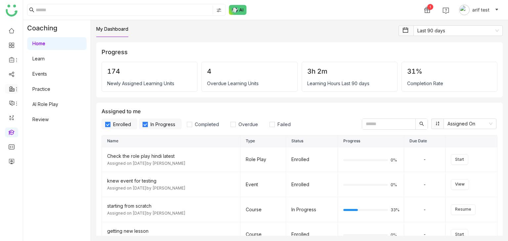
click at [14, 90] on icon at bounding box center [16, 89] width 5 height 5
click at [14, 76] on link at bounding box center [12, 74] width 6 height 6
click at [14, 58] on icon at bounding box center [16, 60] width 5 height 5
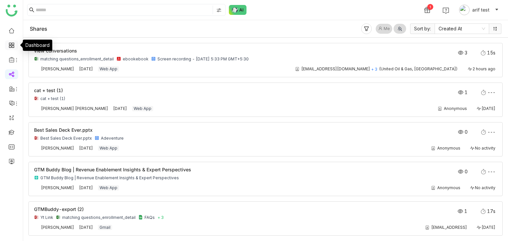
click at [15, 46] on link at bounding box center [12, 45] width 6 height 6
click at [286, 22] on div "Shares Me Sort by: Created At" at bounding box center [265, 29] width 485 height 18
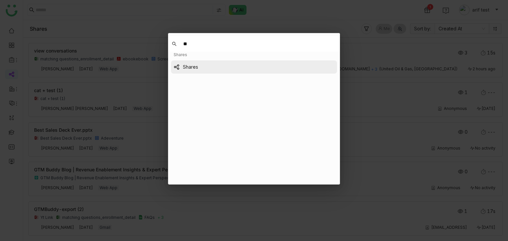
type input "*"
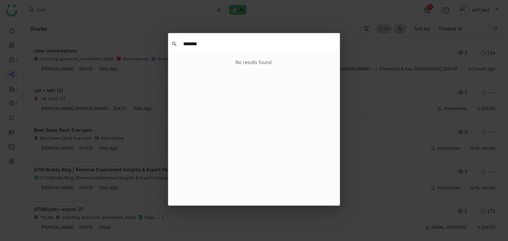
type input "*******"
click at [209, 44] on input "*******" at bounding box center [257, 43] width 158 height 13
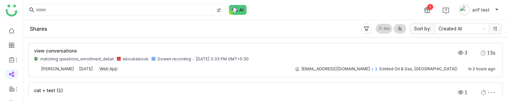
click at [22, 36] on ul at bounding box center [11, 96] width 23 height 150
click at [293, 30] on div "Shares Me Sort by: Created At" at bounding box center [265, 29] width 485 height 18
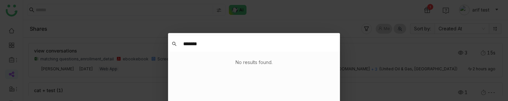
type input "*******"
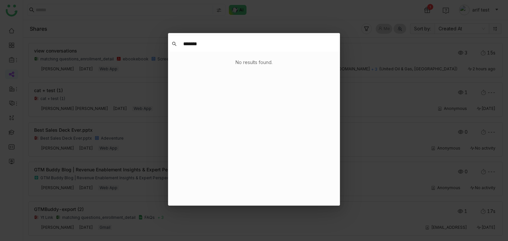
click at [382, 42] on nz-modal-container "******* No results found. Home Home Analytics Dashboard Content FAQs Template L…" at bounding box center [254, 120] width 508 height 241
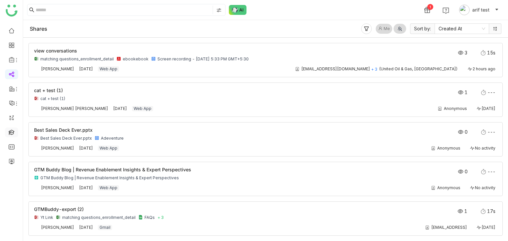
click at [12, 101] on link at bounding box center [12, 132] width 6 height 6
